Goal: Task Accomplishment & Management: Complete application form

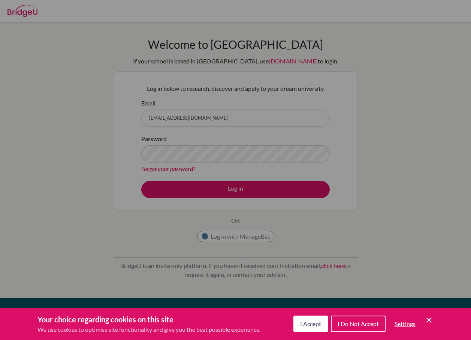
click at [307, 320] on span "I Accept" at bounding box center [310, 323] width 21 height 7
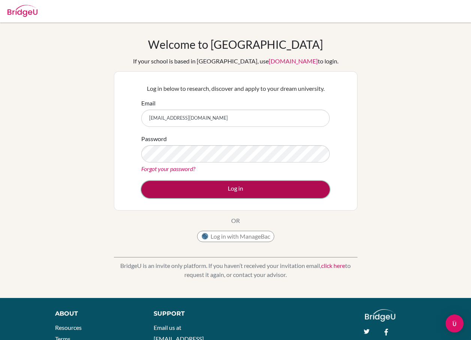
click at [227, 187] on button "Log in" at bounding box center [235, 189] width 188 height 17
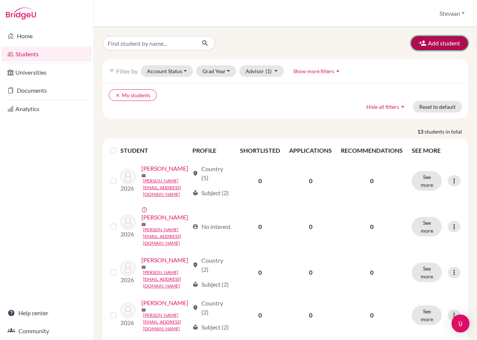
click at [423, 42] on button "Add student" at bounding box center [439, 43] width 57 height 14
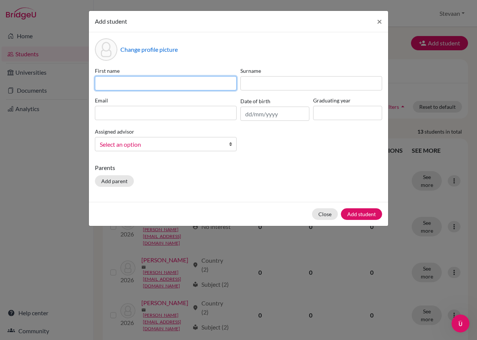
click at [161, 81] on input at bounding box center [166, 83] width 142 height 14
paste input "[PERSON_NAME]"
type input "[PERSON_NAME]"
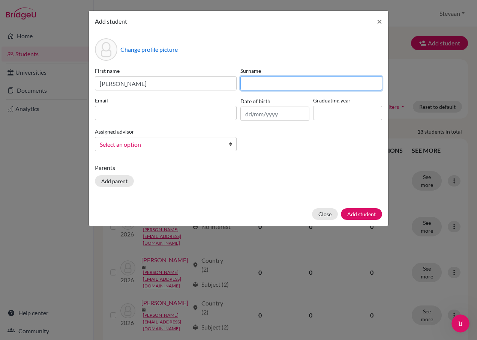
paste input "[PERSON_NAME]"
type input "[PERSON_NAME]"
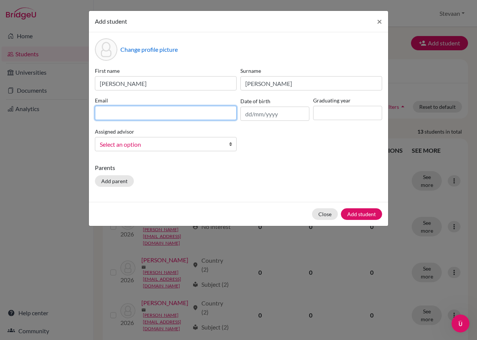
click at [168, 117] on input at bounding box center [166, 113] width 142 height 14
paste input "[EMAIL_ADDRESS][DOMAIN_NAME]"
type input "[EMAIL_ADDRESS][DOMAIN_NAME]"
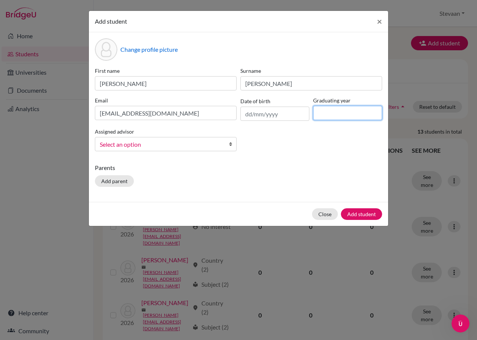
click at [326, 115] on input at bounding box center [347, 113] width 69 height 14
type input "2026"
click button "Add student" at bounding box center [361, 214] width 41 height 12
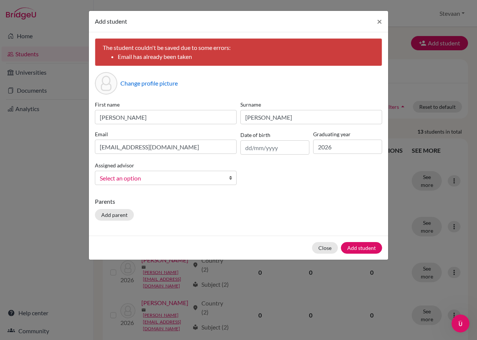
click at [229, 178] on b at bounding box center [232, 177] width 7 height 13
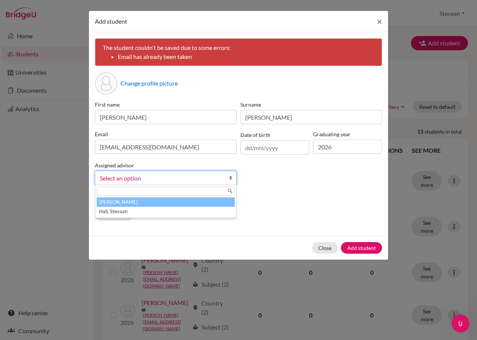
click at [255, 176] on div "First name [PERSON_NAME] Surname [PERSON_NAME] Email [EMAIL_ADDRESS][DOMAIN_NAM…" at bounding box center [238, 145] width 291 height 90
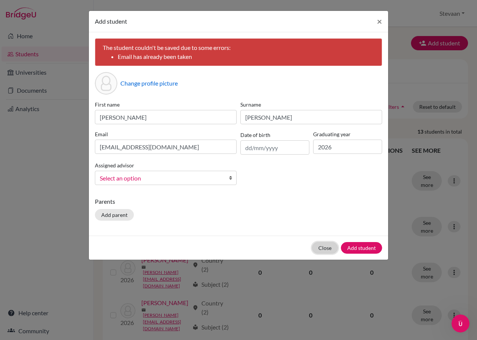
click at [323, 251] on button "Close" at bounding box center [325, 248] width 26 height 12
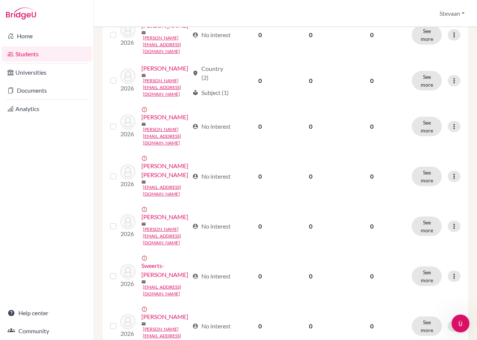
scroll to position [450, 0]
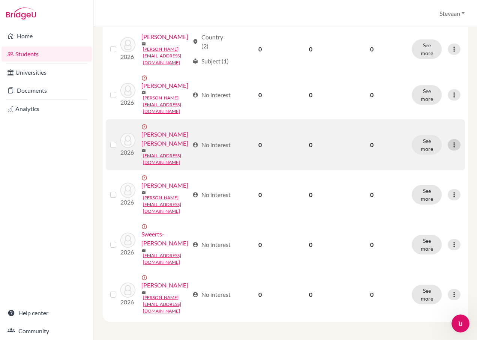
click at [450, 148] on icon at bounding box center [453, 144] width 7 height 7
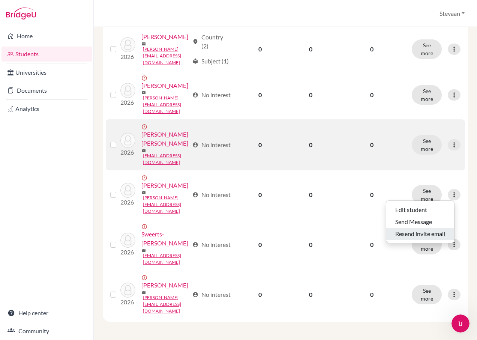
click at [417, 227] on button "Resend invite email" at bounding box center [420, 233] width 68 height 12
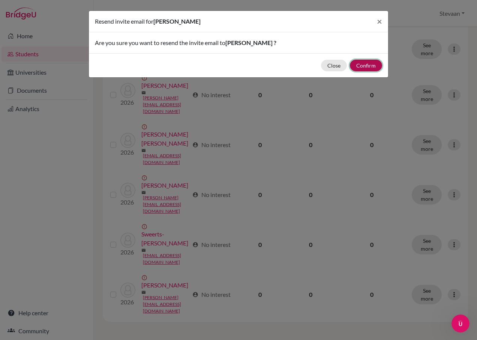
click at [368, 67] on button "Confirm" at bounding box center [366, 66] width 32 height 12
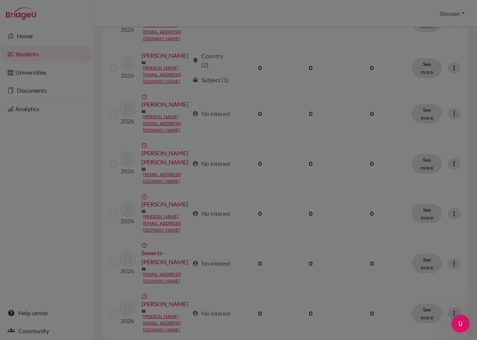
scroll to position [476, 0]
